Goal: Task Accomplishment & Management: Manage account settings

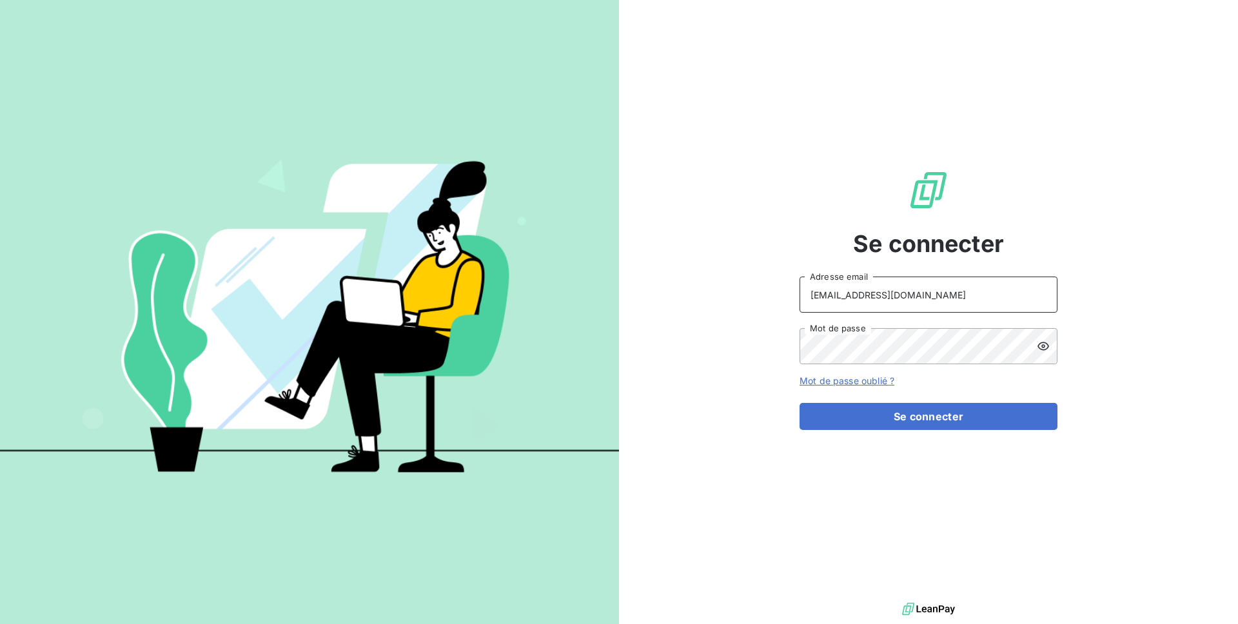
drag, startPoint x: 838, startPoint y: 298, endPoint x: 786, endPoint y: 293, distance: 51.8
click at [786, 293] on div "Se connecter [EMAIL_ADDRESS][DOMAIN_NAME] Adresse email Mot de passe Mot de pas…" at bounding box center [928, 300] width 619 height 600
drag, startPoint x: 901, startPoint y: 303, endPoint x: 844, endPoint y: 294, distance: 58.1
click at [844, 294] on input "[EMAIL_ADDRESS][DOMAIN_NAME]" at bounding box center [929, 295] width 258 height 36
type input "admin@aximea"
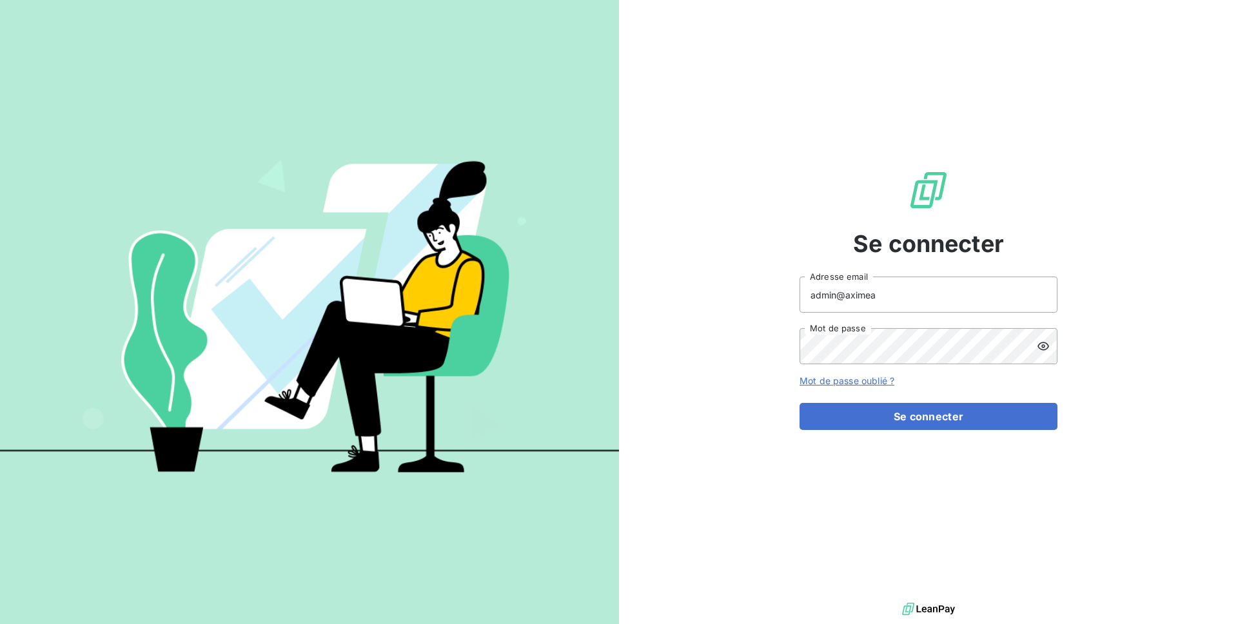
click at [1039, 348] on icon at bounding box center [1043, 346] width 12 height 8
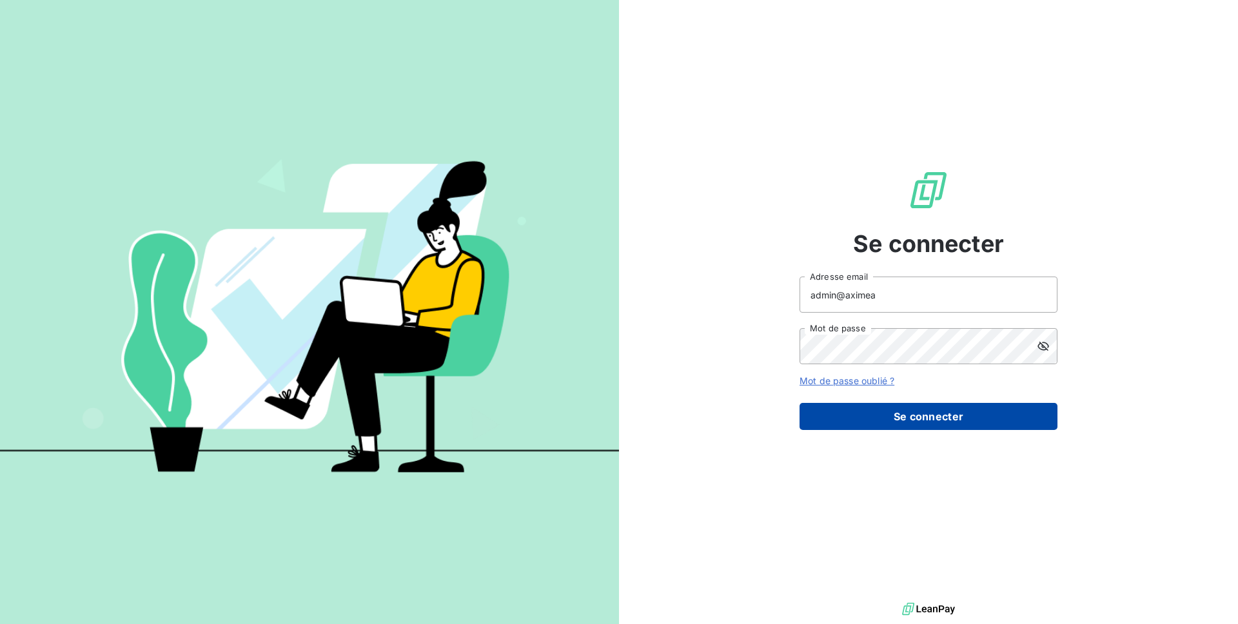
click at [858, 422] on button "Se connecter" at bounding box center [929, 416] width 258 height 27
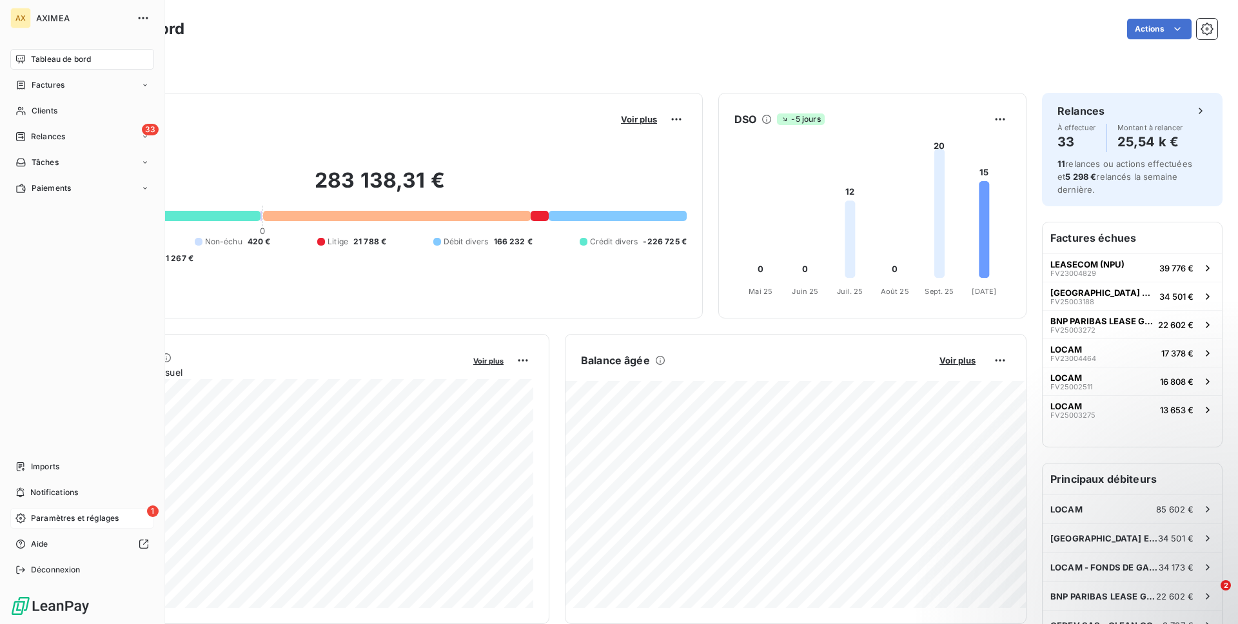
click at [64, 526] on div "1 Paramètres et réglages" at bounding box center [82, 518] width 144 height 21
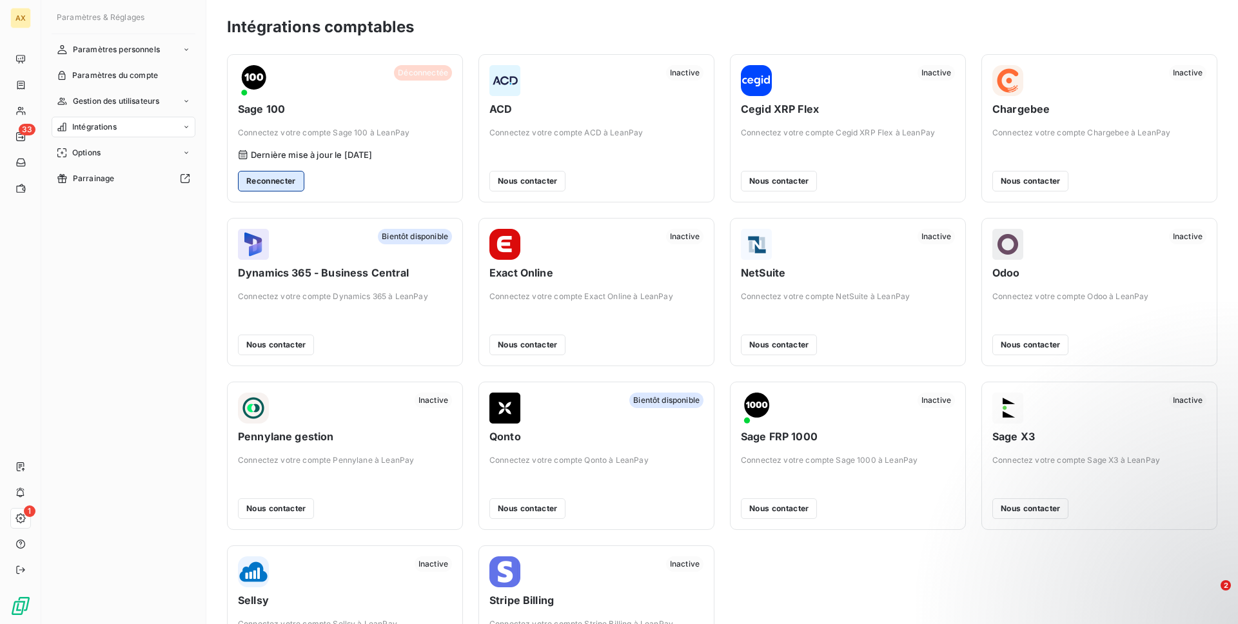
click at [289, 177] on button "Reconnecter" at bounding box center [271, 181] width 66 height 21
click at [270, 181] on button "Reconnecter" at bounding box center [271, 181] width 66 height 21
click at [263, 180] on button "Reconnecter" at bounding box center [271, 181] width 66 height 21
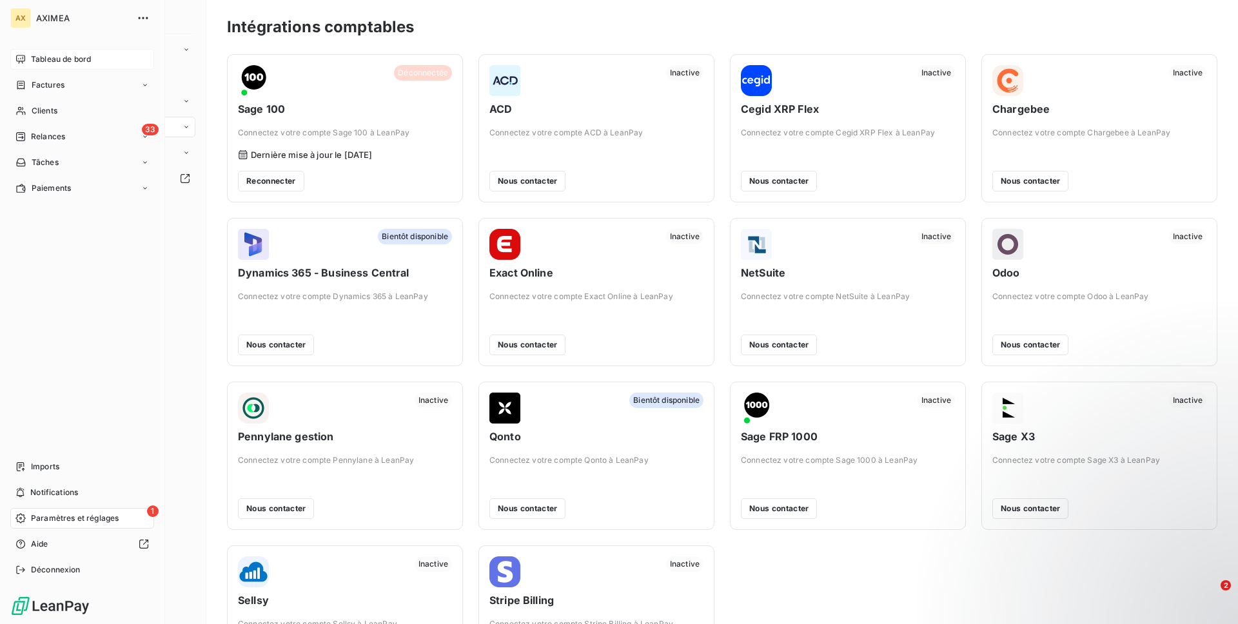
click at [40, 63] on span "Tableau de bord" at bounding box center [61, 60] width 60 height 12
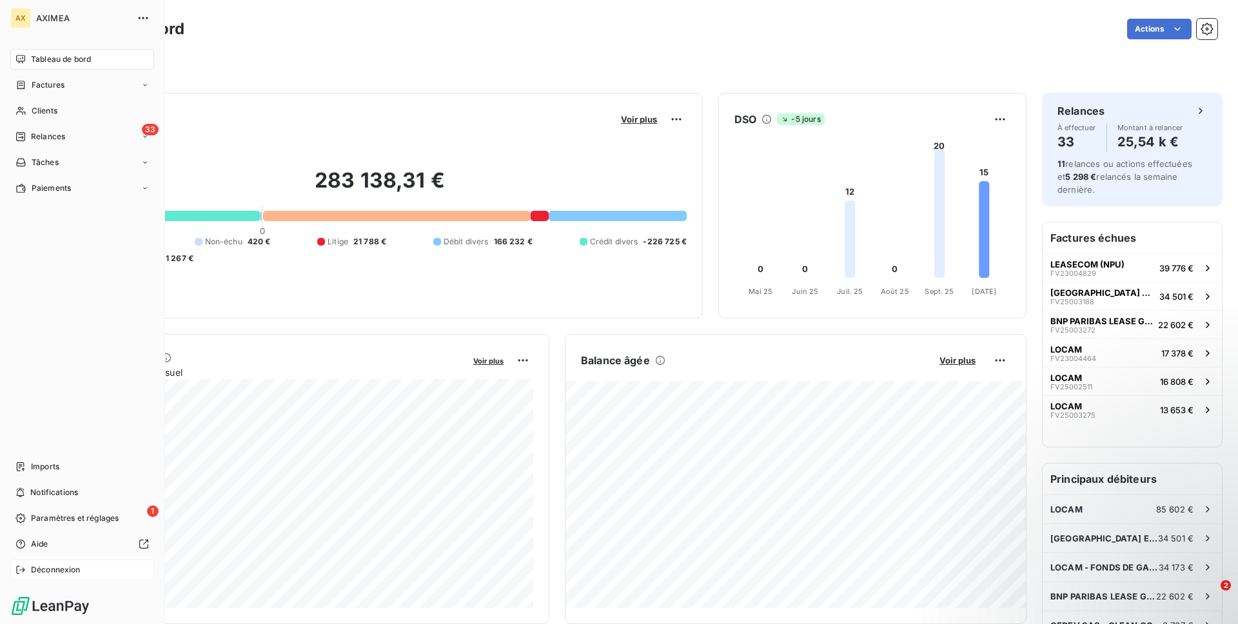
click at [59, 573] on span "Déconnexion" at bounding box center [56, 570] width 50 height 12
